Goal: Task Accomplishment & Management: Manage account settings

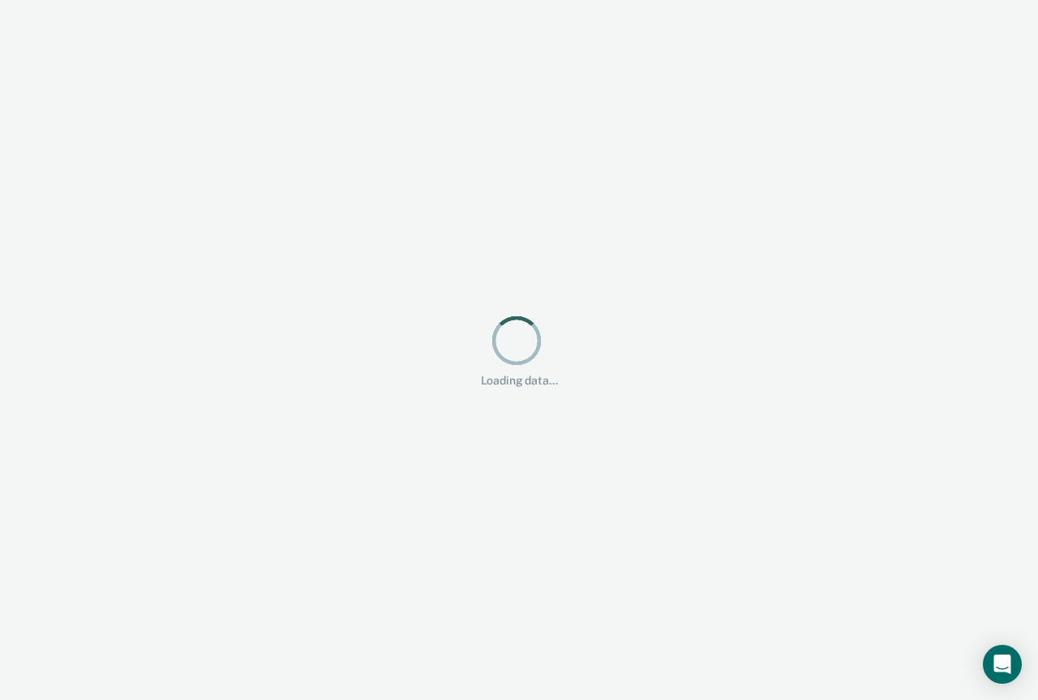
click at [724, 322] on div "Loading data..." at bounding box center [519, 350] width 986 height 75
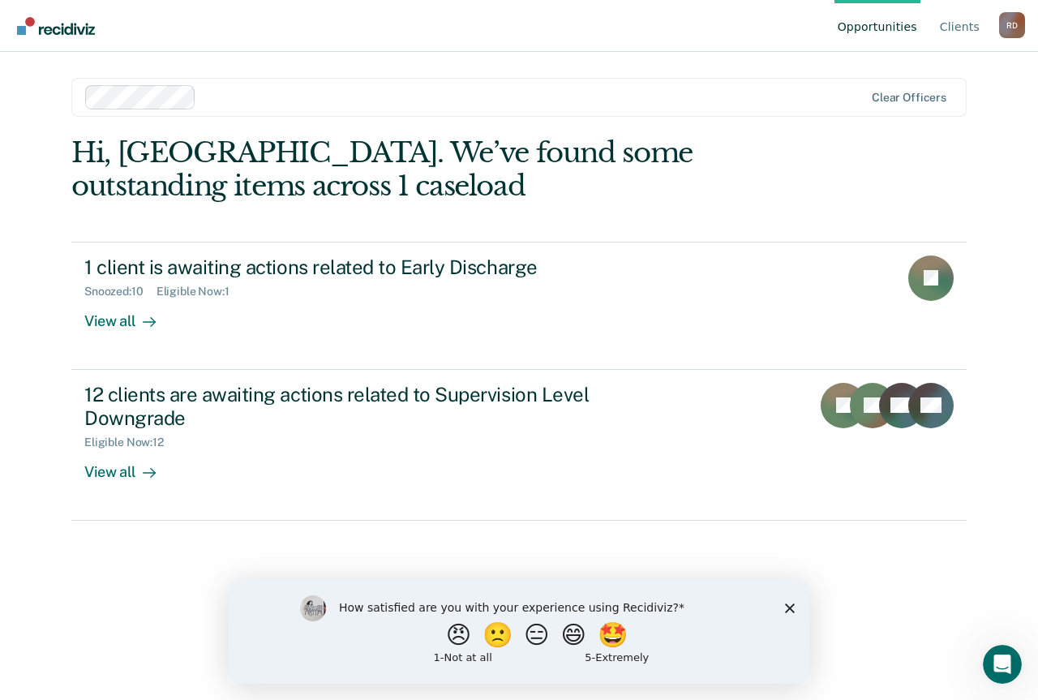
click at [787, 610] on polygon "Close survey" at bounding box center [790, 608] width 10 height 10
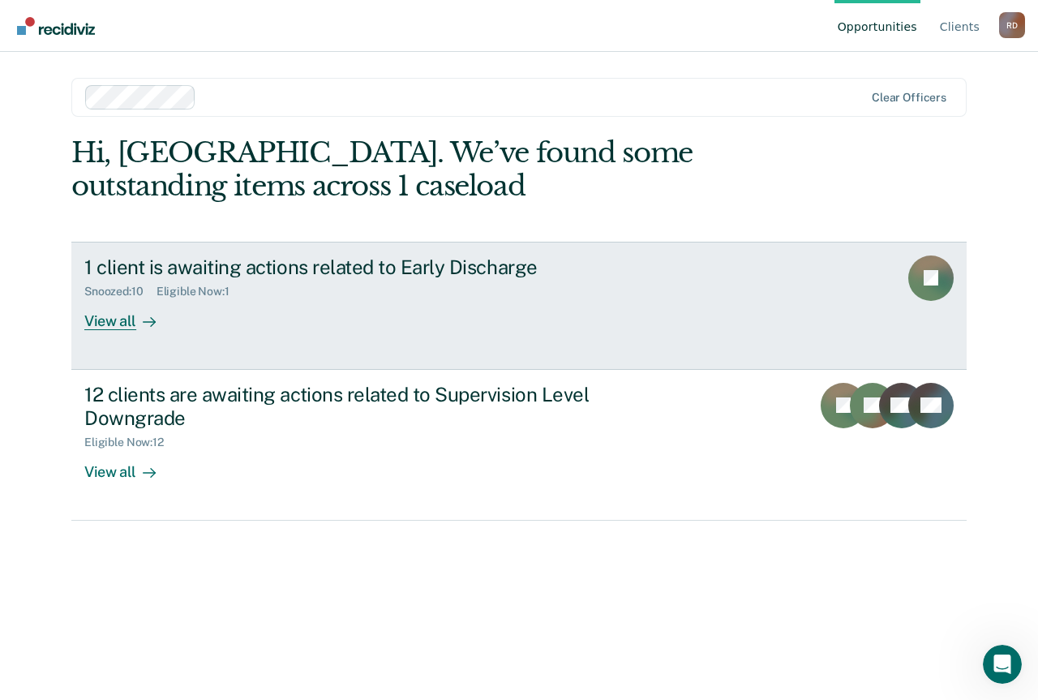
click at [466, 318] on div "1 client is awaiting actions related to Early Discharge Snoozed : 10 Eligible N…" at bounding box center [388, 293] width 608 height 75
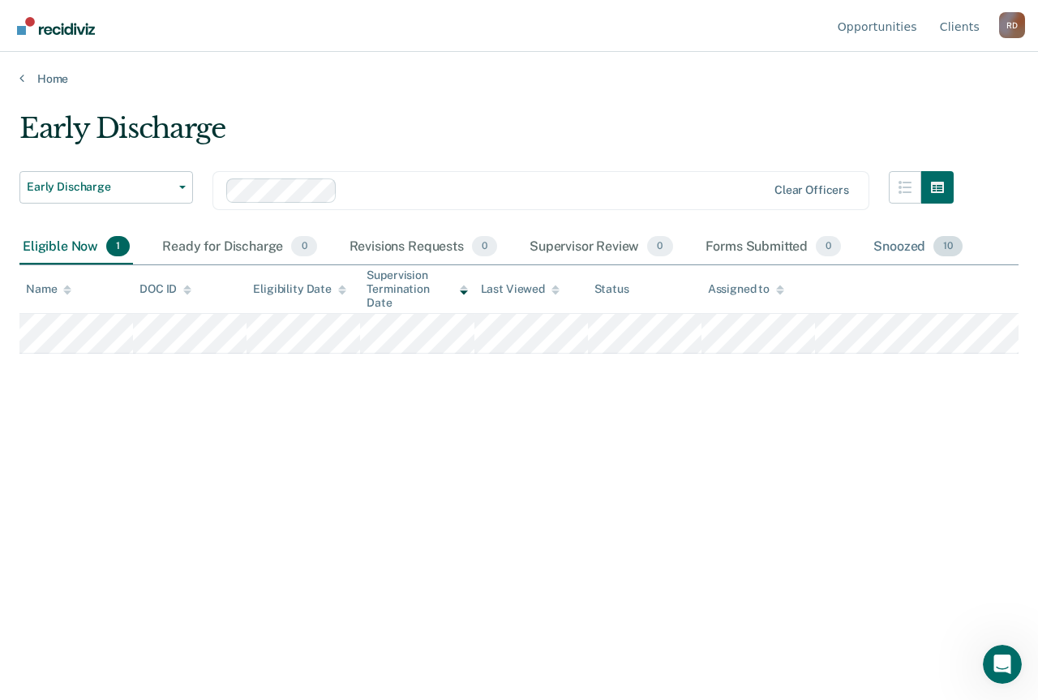
click at [896, 239] on div "Snoozed 10" at bounding box center [918, 248] width 96 height 36
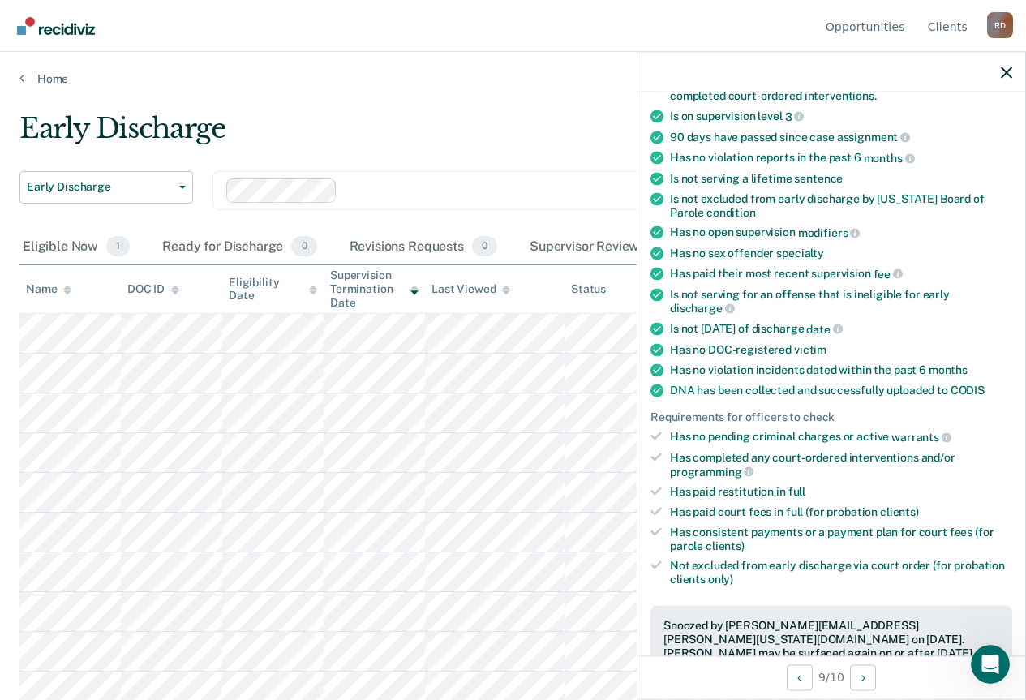
scroll to position [81, 0]
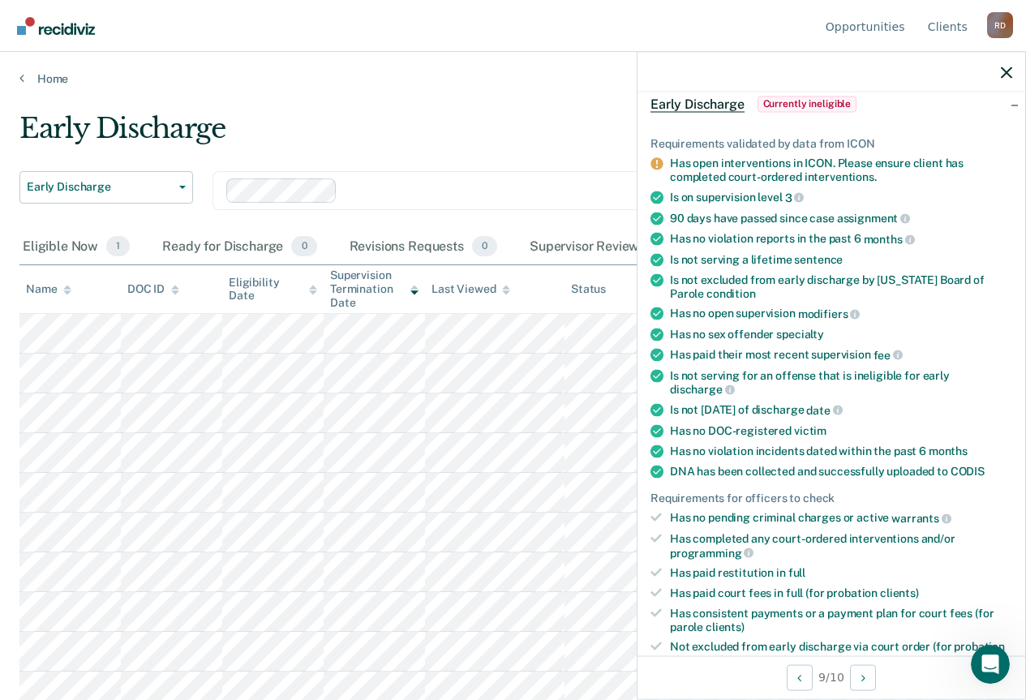
click at [353, 101] on main "Early Discharge Early Discharge Early Discharge Supervision Level Downgrade Cle…" at bounding box center [513, 390] width 1026 height 609
click at [497, 148] on div "Early Discharge" at bounding box center [481, 135] width 924 height 46
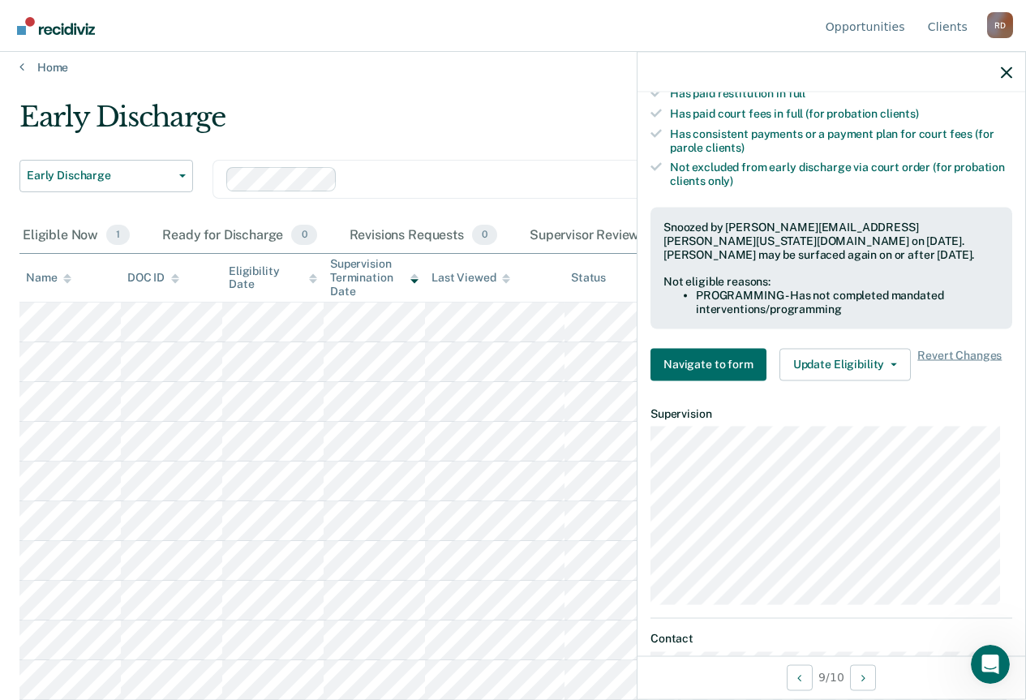
scroll to position [479, 0]
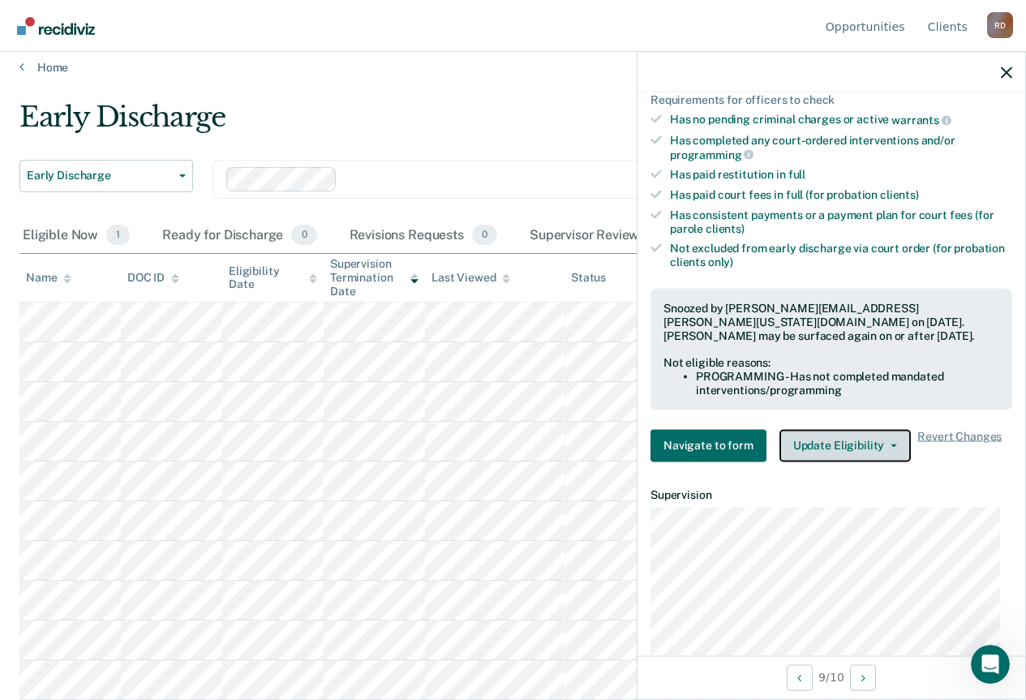
click at [896, 445] on button "Update Eligibility" at bounding box center [845, 445] width 131 height 32
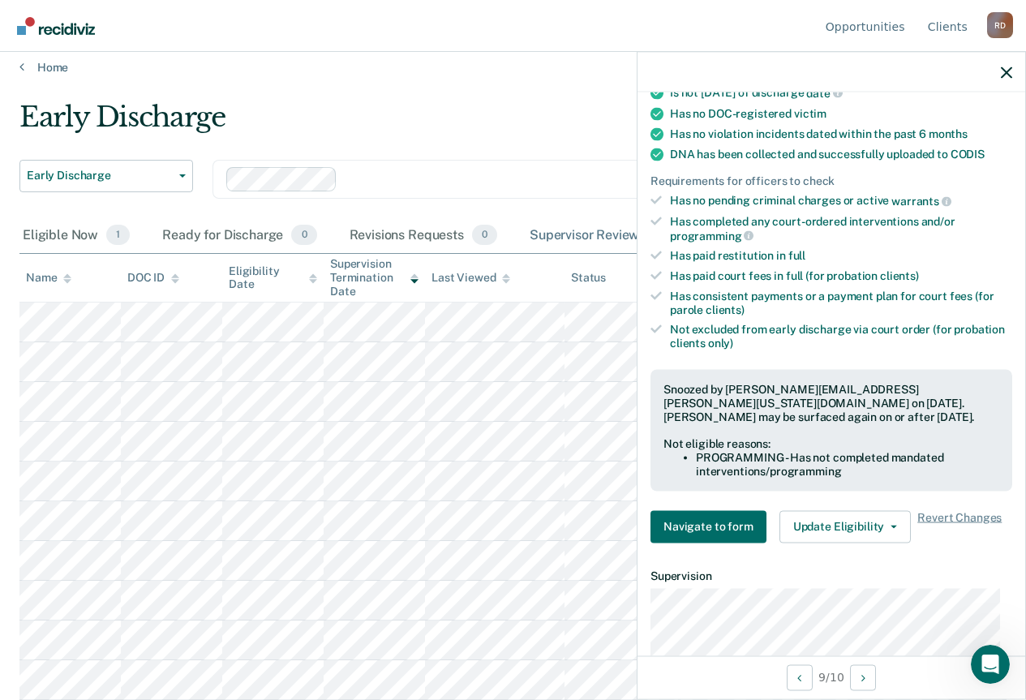
scroll to position [74, 0]
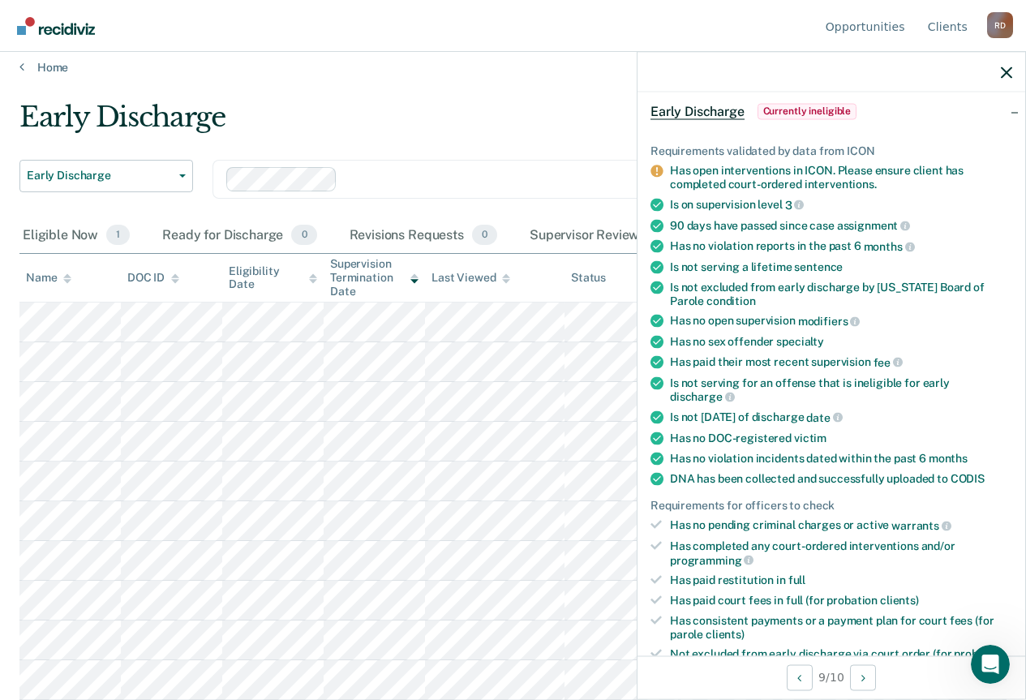
click at [485, 97] on main "Early Discharge Early Discharge Early Discharge Supervision Level Downgrade Cle…" at bounding box center [513, 379] width 1026 height 609
click at [1003, 67] on icon "button" at bounding box center [1006, 72] width 11 height 11
